Goal: Use online tool/utility

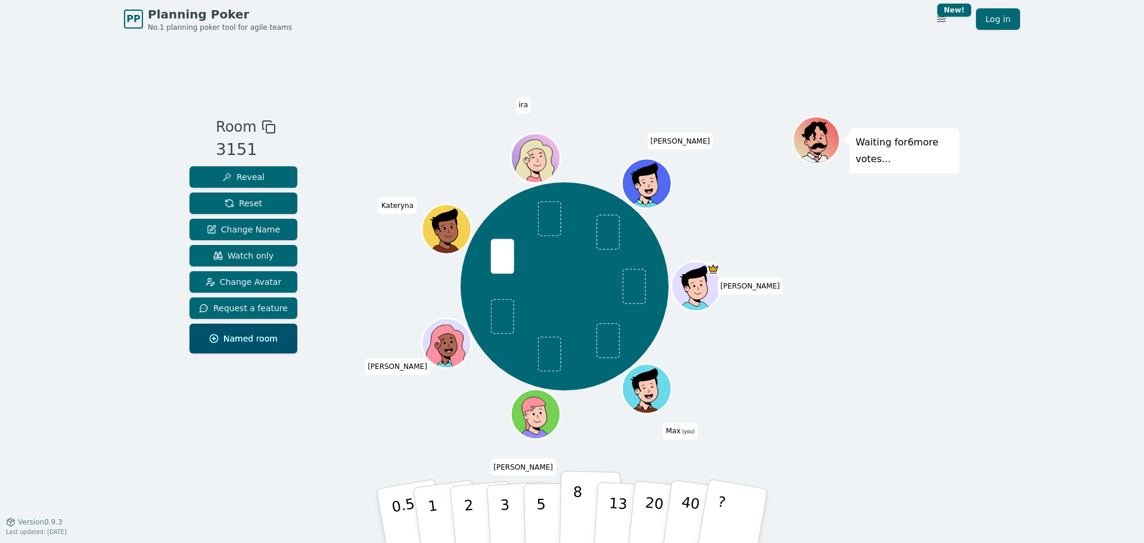
click at [573, 511] on p "8" at bounding box center [577, 515] width 10 height 64
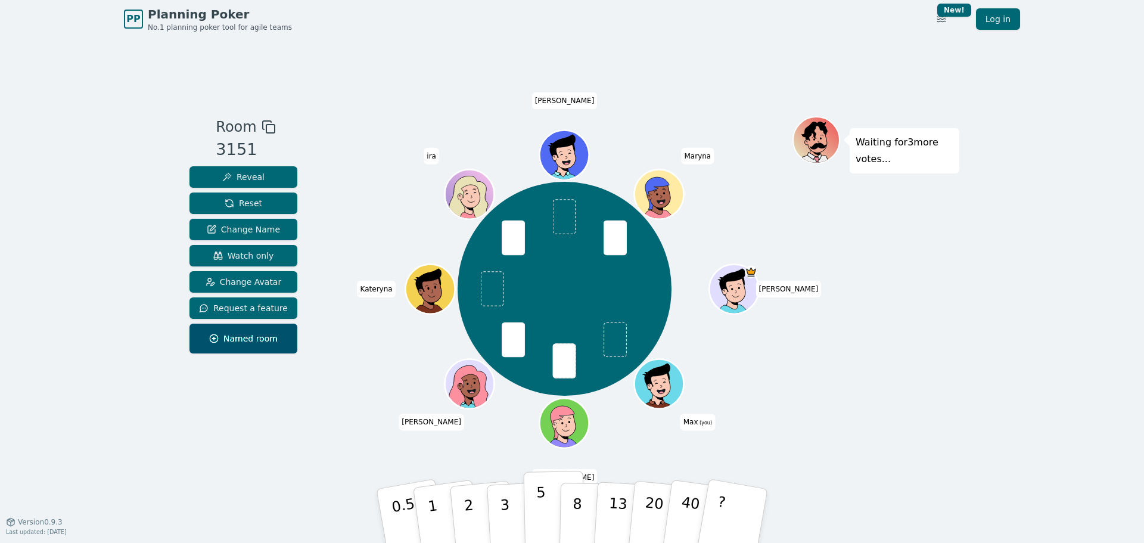
click at [544, 512] on p "5" at bounding box center [541, 516] width 10 height 64
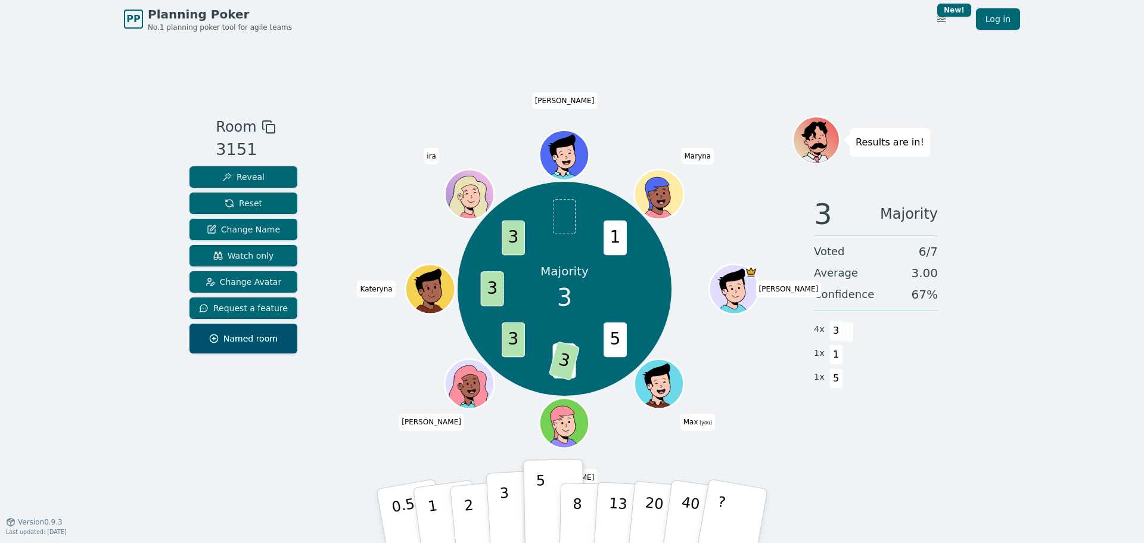
click at [504, 515] on p "3" at bounding box center [505, 516] width 13 height 65
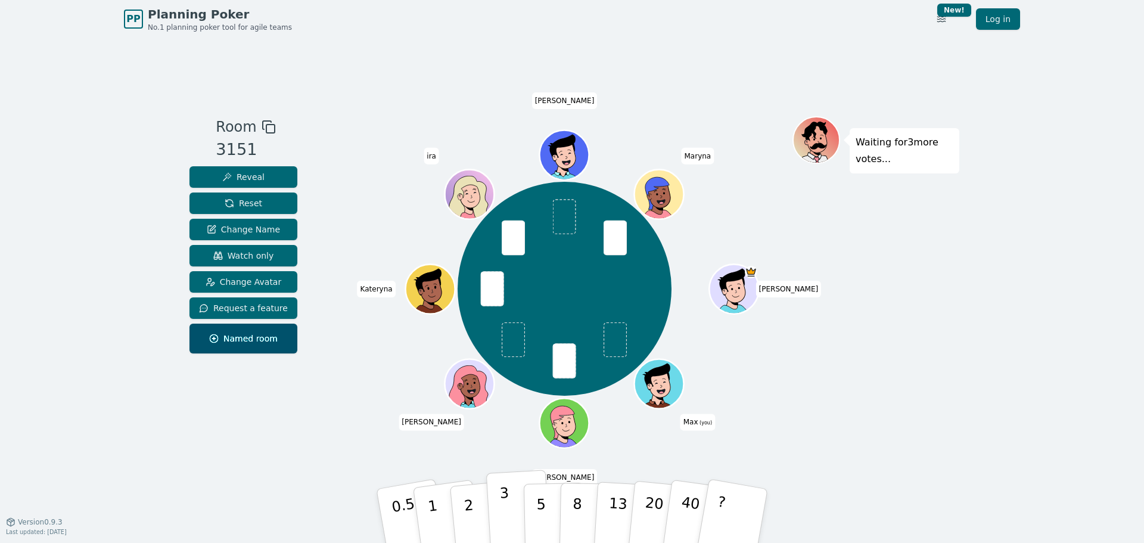
click at [509, 515] on button "3" at bounding box center [518, 515] width 65 height 93
